Goal: Use online tool/utility: Utilize a website feature to perform a specific function

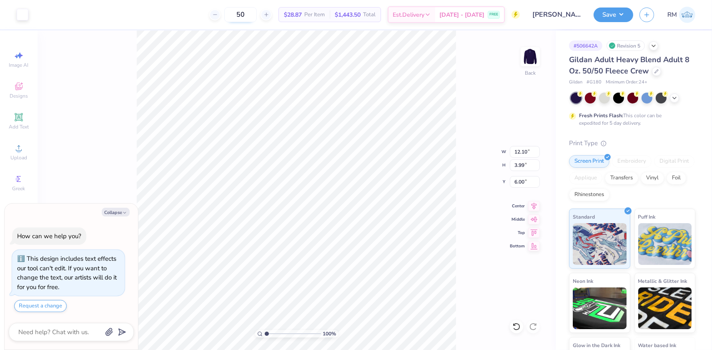
type textarea "x"
type input "1.43881275127245"
type textarea "x"
type input "1.43881275127245"
type textarea "x"
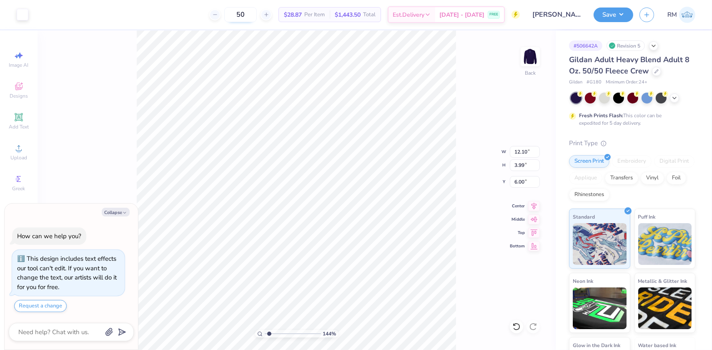
type input "1.43881275127245"
type textarea "x"
type input "1.43881275127245"
type textarea "x"
type input "1"
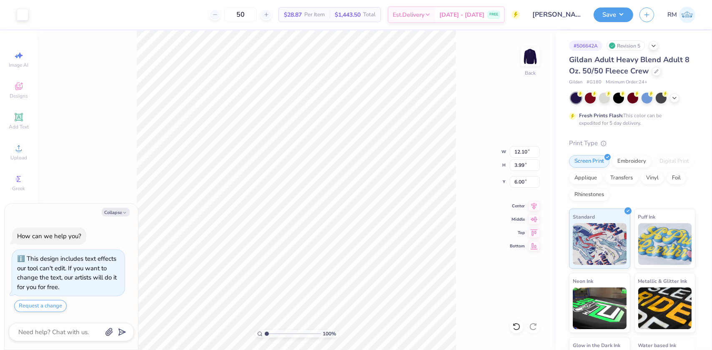
type textarea "x"
type input "2.69"
type textarea "x"
